Goal: Task Accomplishment & Management: Manage account settings

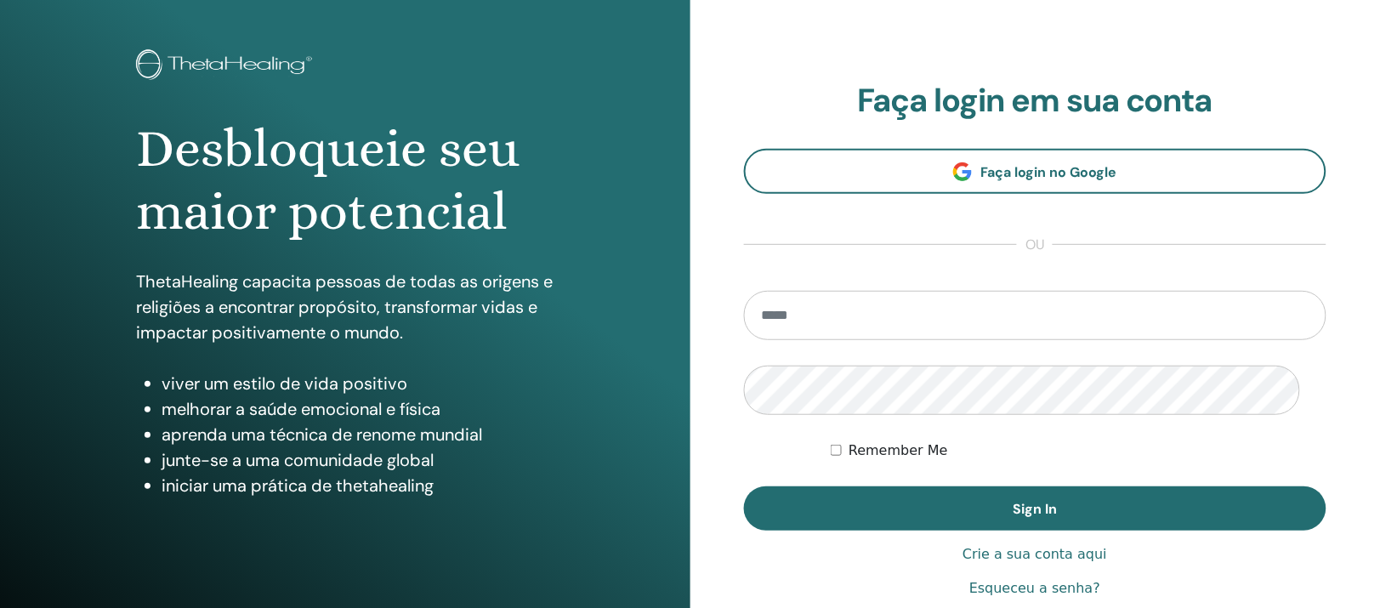
scroll to position [319, 0]
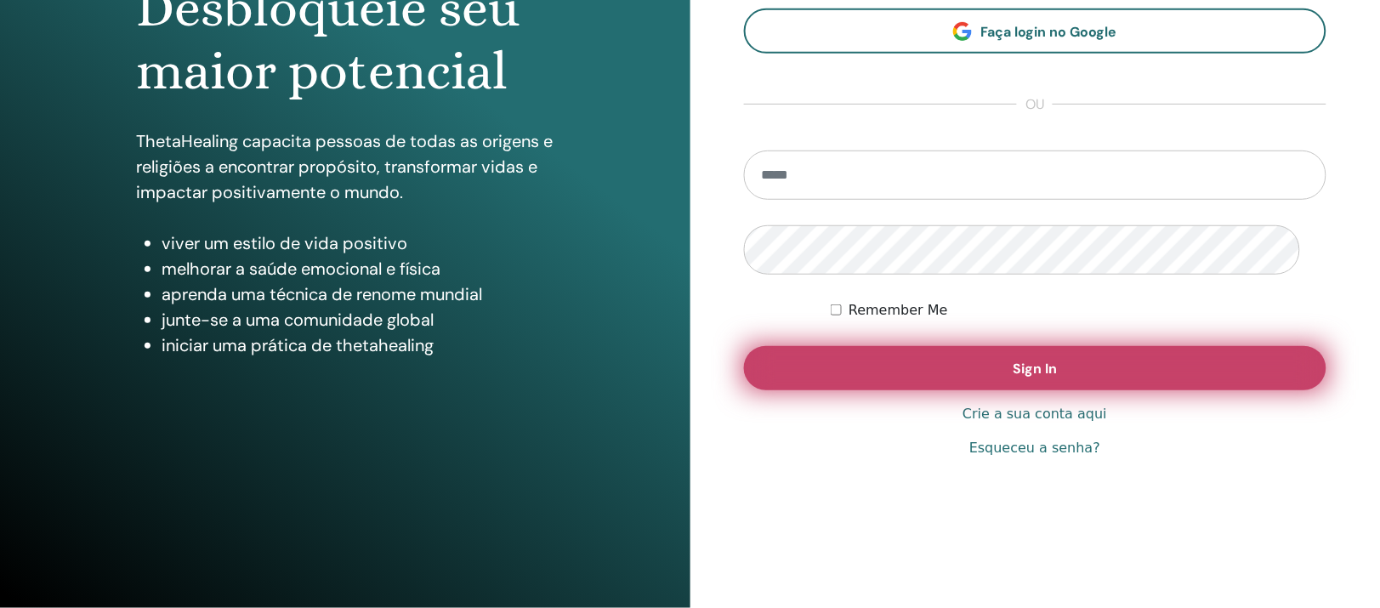
type input "**********"
click at [918, 361] on button "Sign In" at bounding box center [1035, 368] width 583 height 44
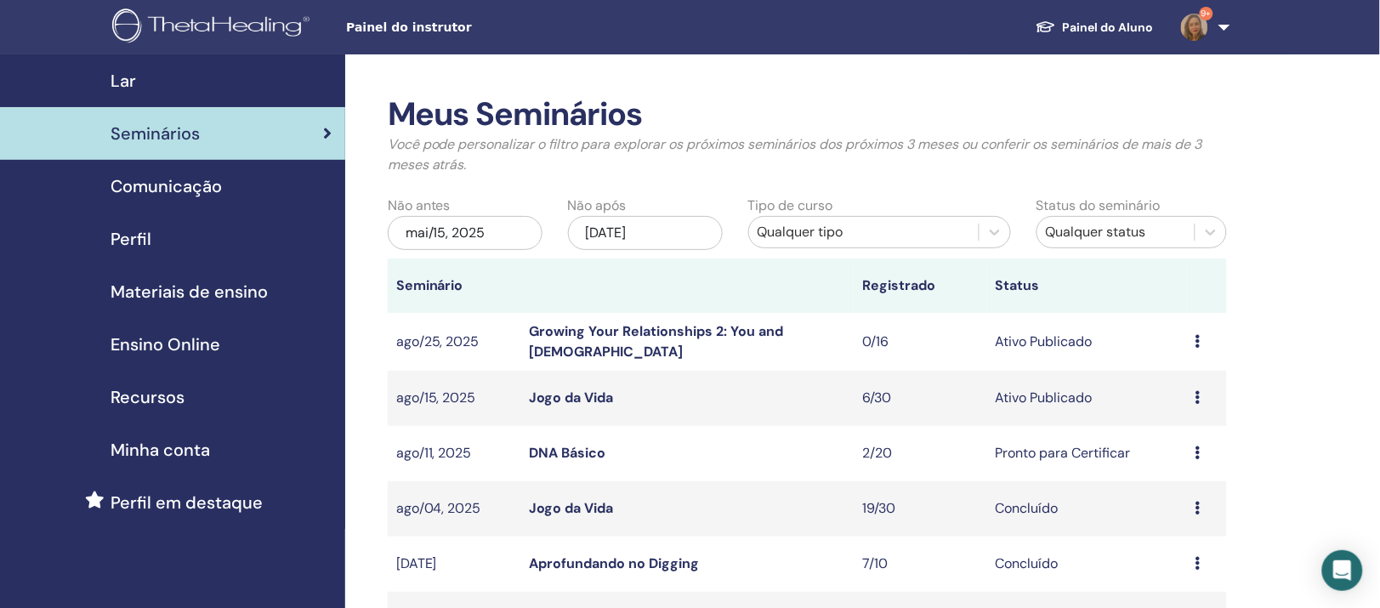
click at [572, 462] on link "DNA Básico" at bounding box center [567, 453] width 77 height 18
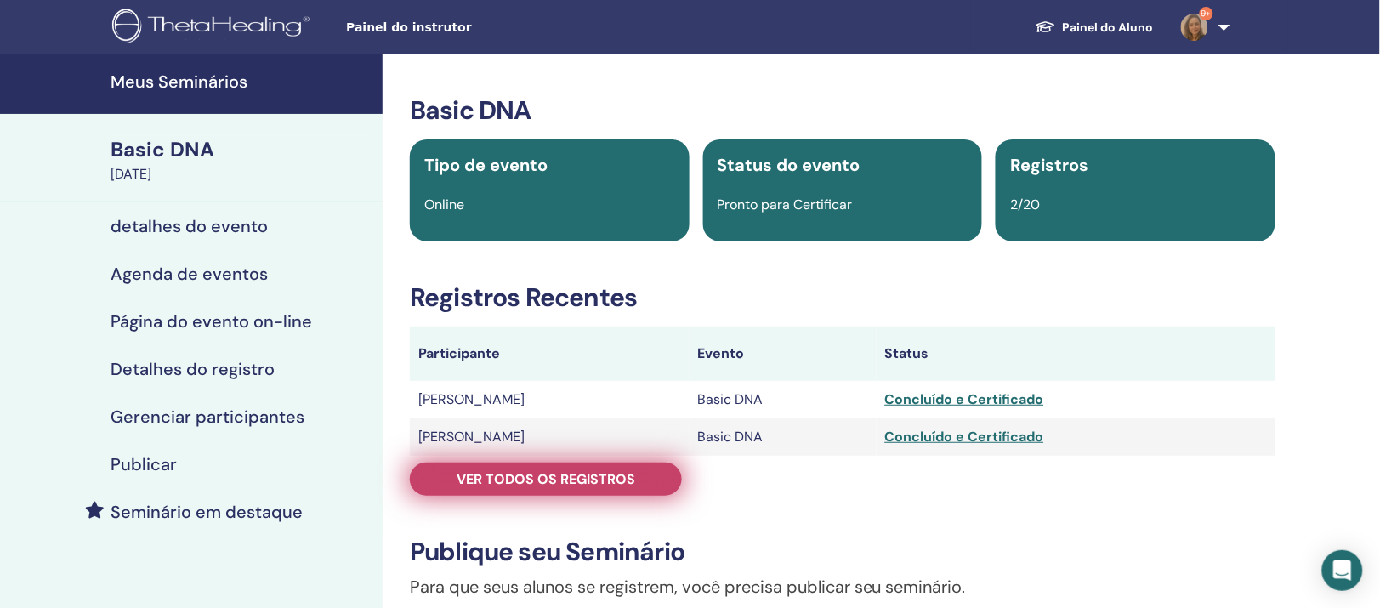
click at [578, 488] on span "Ver todos os registros" at bounding box center [546, 479] width 179 height 18
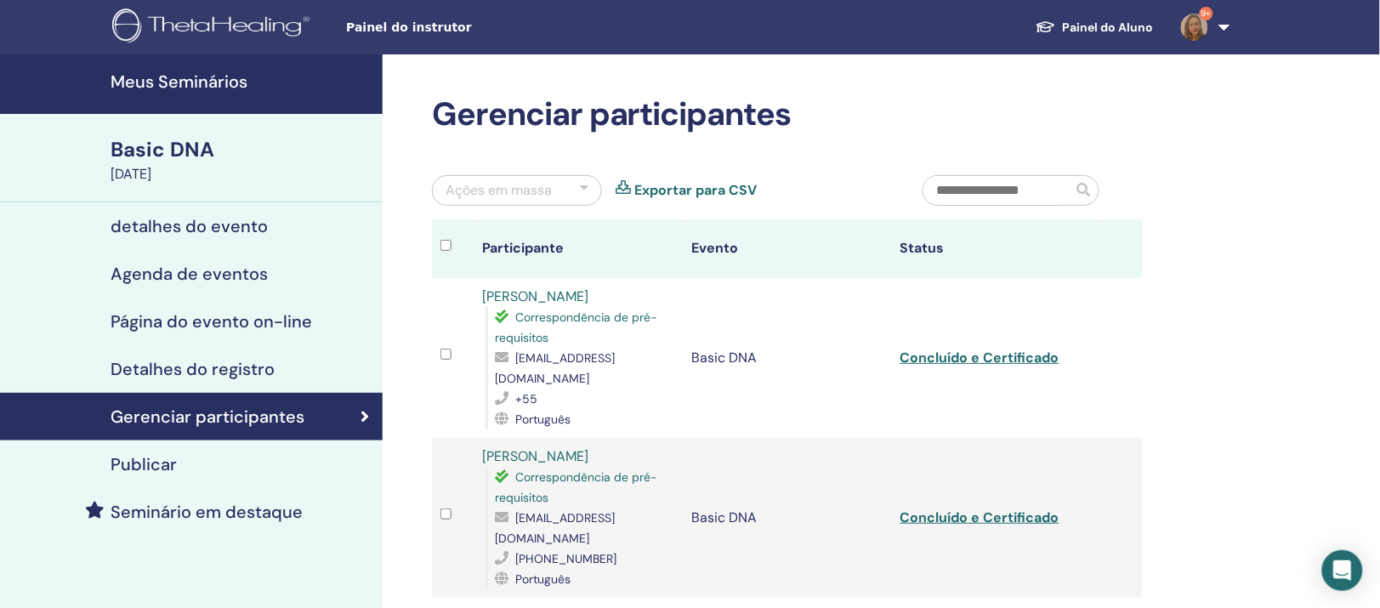
drag, startPoint x: 481, startPoint y: 364, endPoint x: 629, endPoint y: 366, distance: 148.0
click at [629, 366] on td "[PERSON_NAME] Correspondência de pré-requisitos [EMAIL_ADDRESS][DOMAIN_NAME] +5…" at bounding box center [578, 358] width 209 height 160
copy link "[PERSON_NAME]"
drag, startPoint x: 515, startPoint y: 429, endPoint x: 625, endPoint y: 423, distance: 109.9
click at [625, 389] on div "[EMAIL_ADDRESS][DOMAIN_NAME]" at bounding box center [584, 368] width 179 height 41
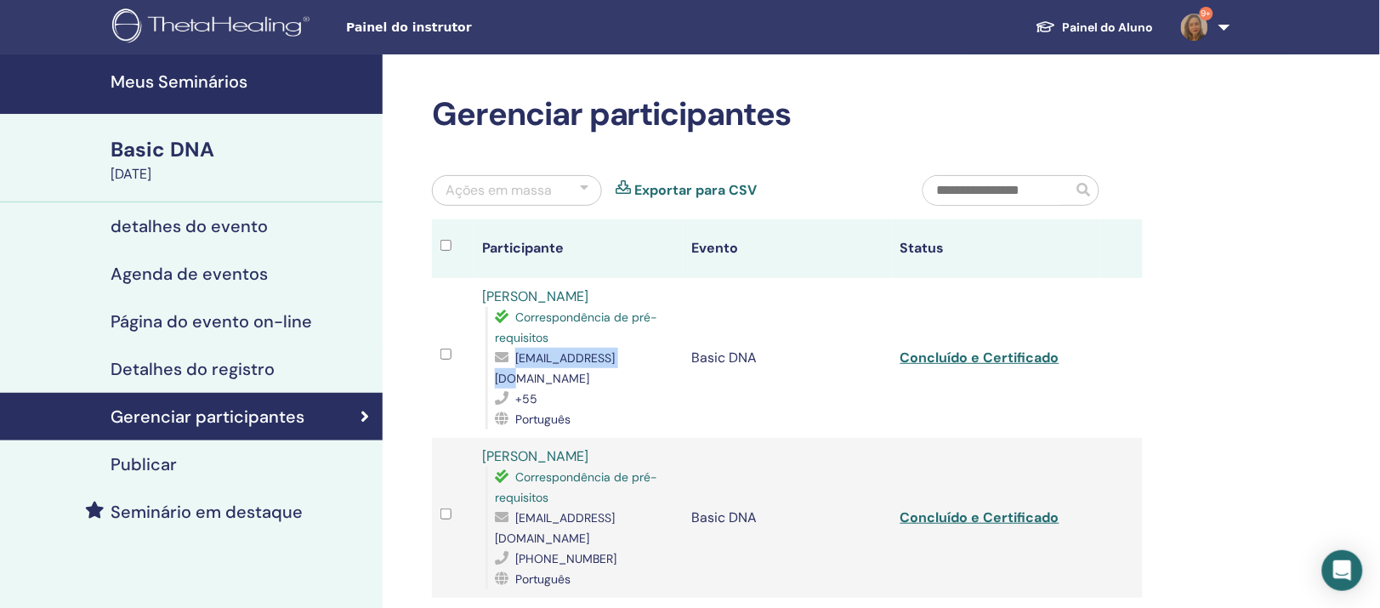
copy div "[EMAIL_ADDRESS][DOMAIN_NAME]"
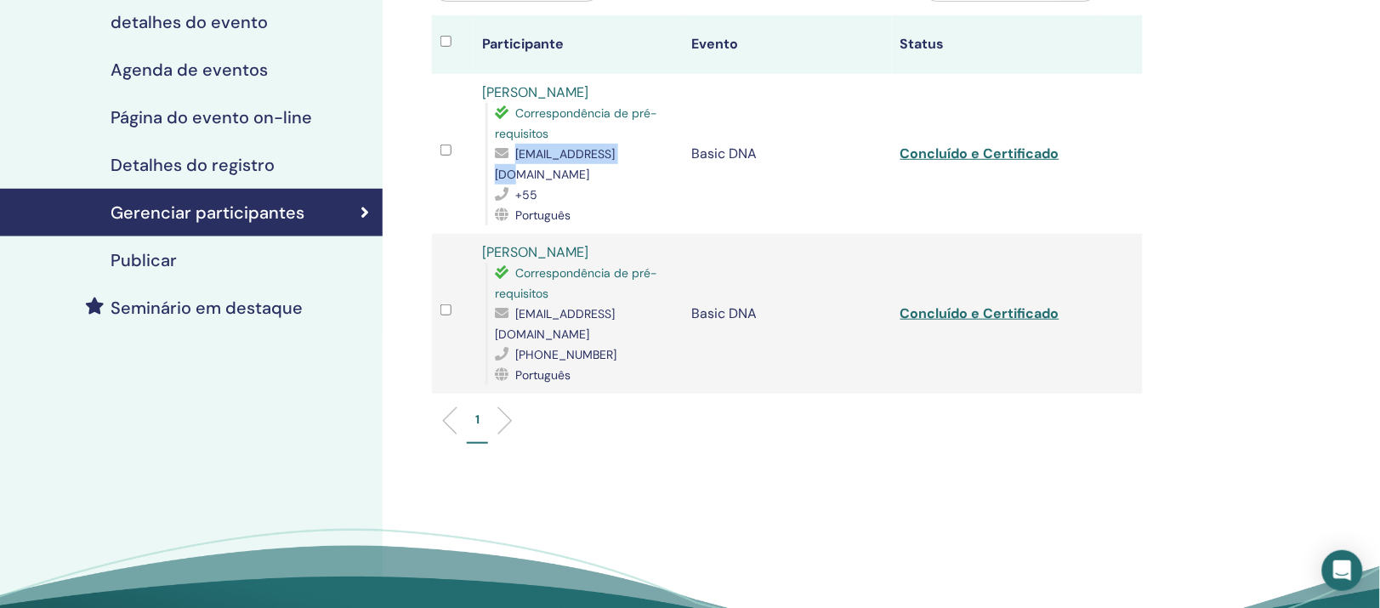
scroll to position [213, 0]
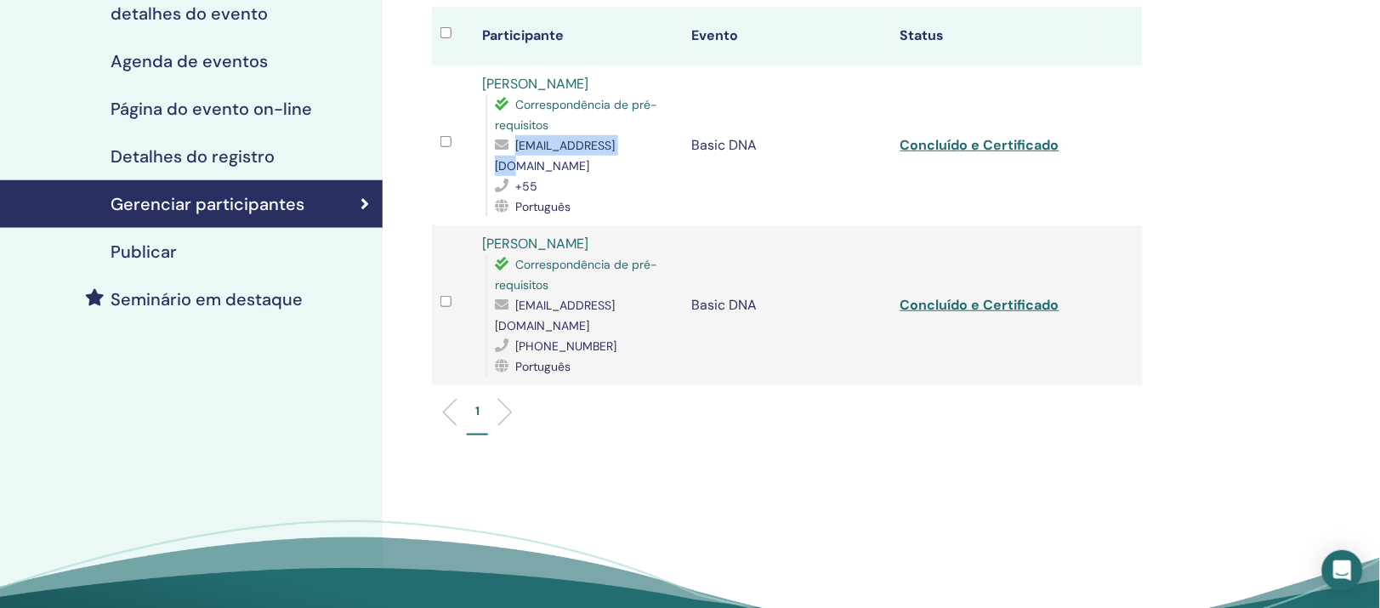
click at [651, 217] on div "Português" at bounding box center [584, 206] width 179 height 20
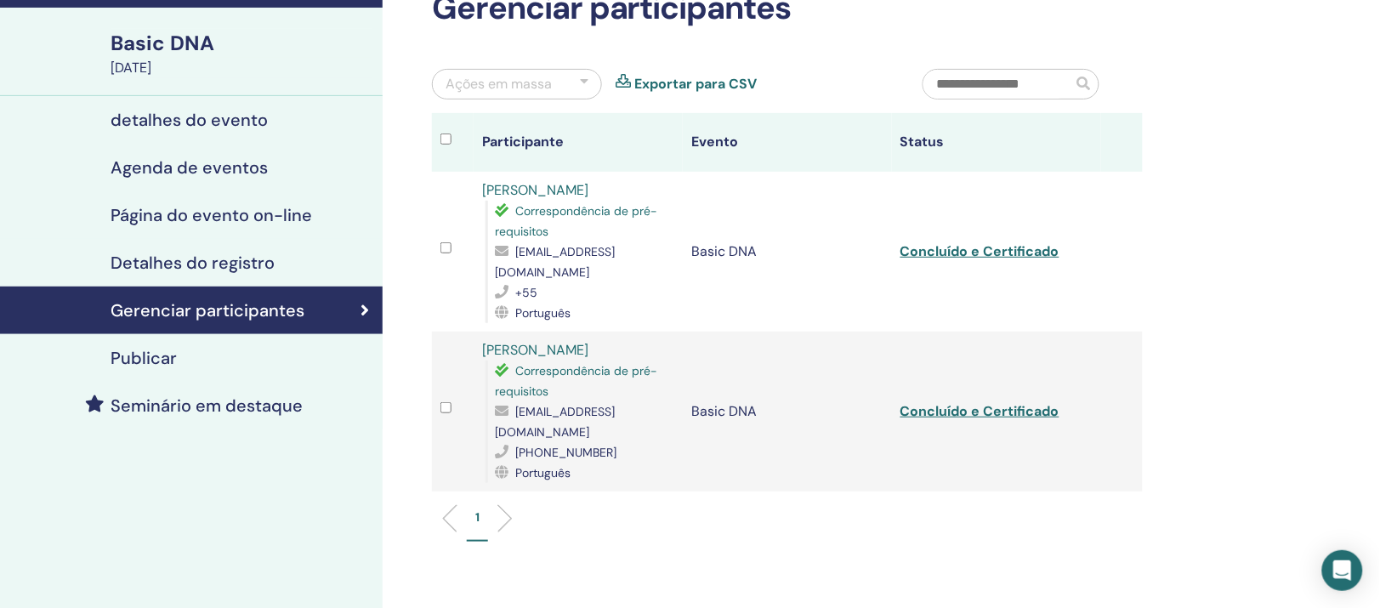
click at [552, 199] on link "Lindinalva Arruda Lima" at bounding box center [535, 190] width 106 height 18
